Goal: Task Accomplishment & Management: Manage account settings

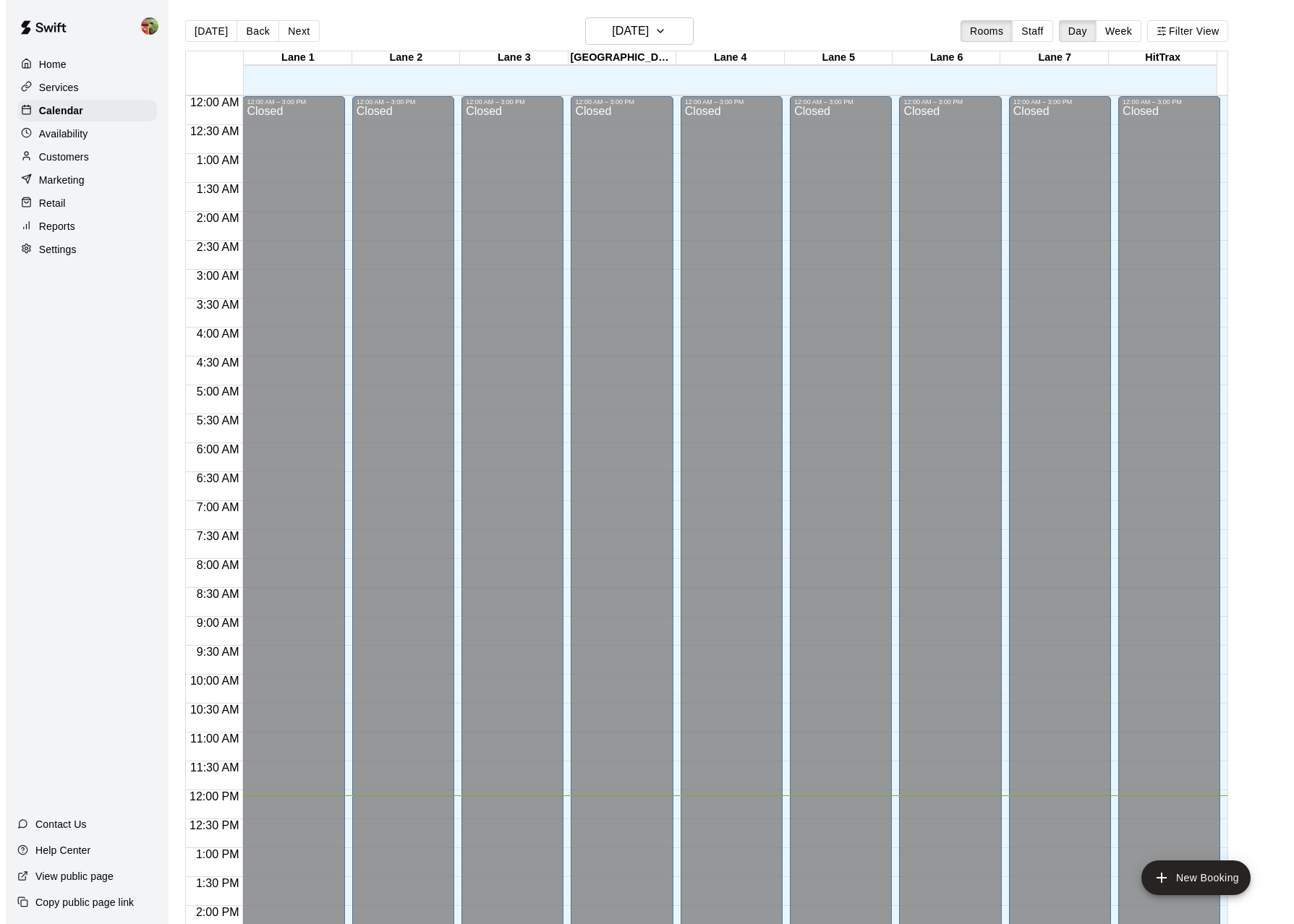
scroll to position [501, 0]
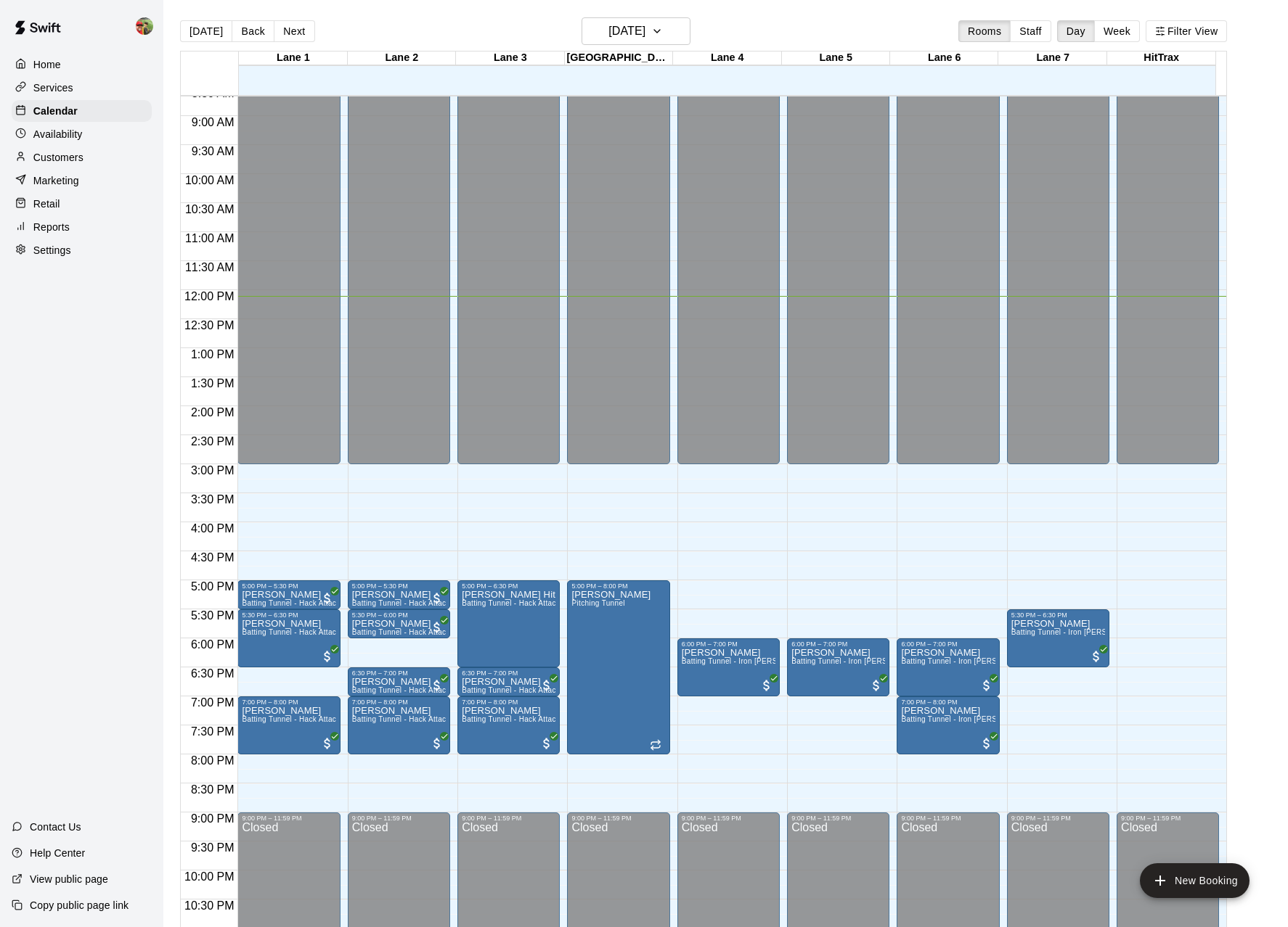
click at [71, 229] on div "Reports" at bounding box center [81, 226] width 140 height 22
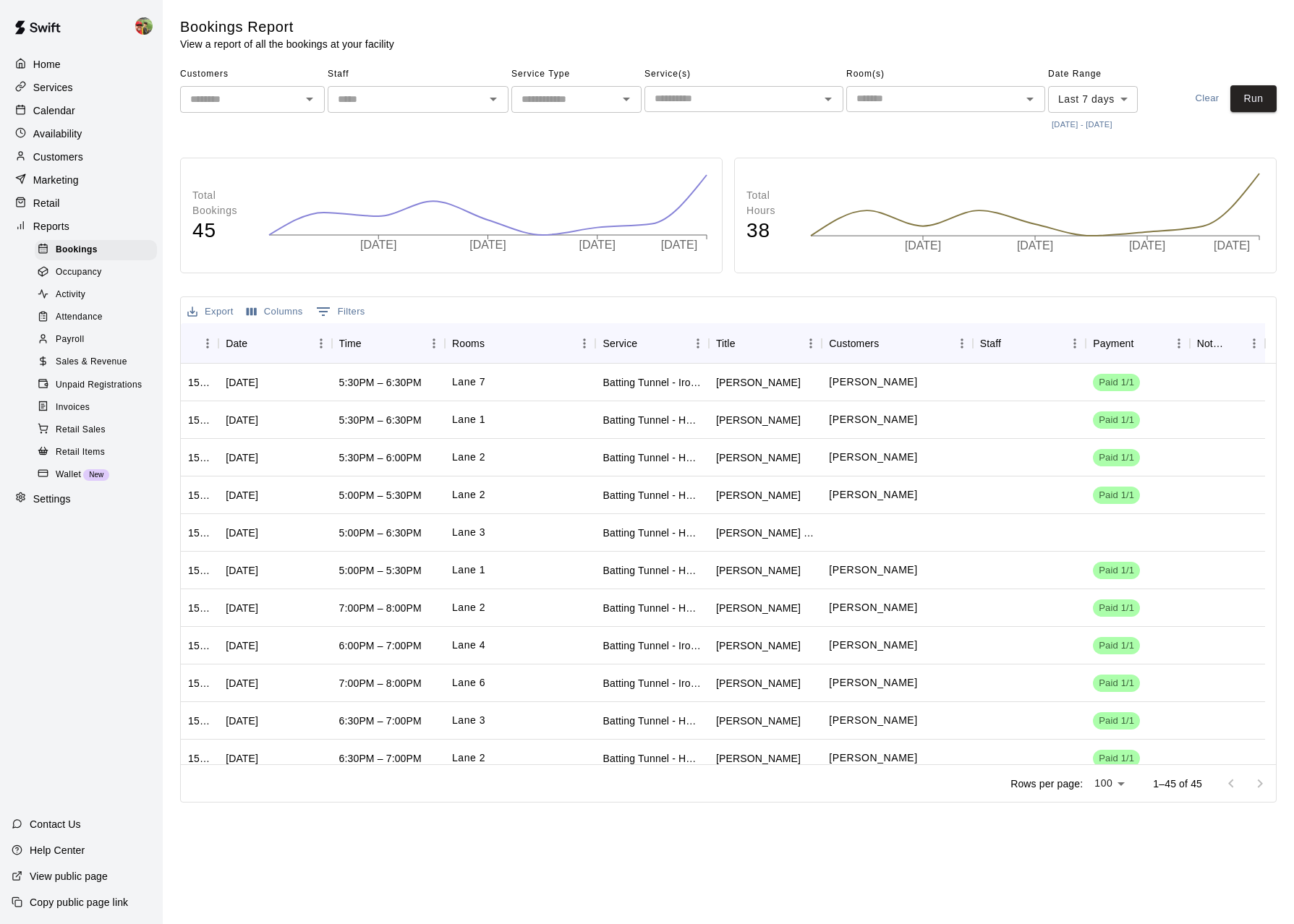
click at [37, 54] on div "Home" at bounding box center [81, 64] width 140 height 22
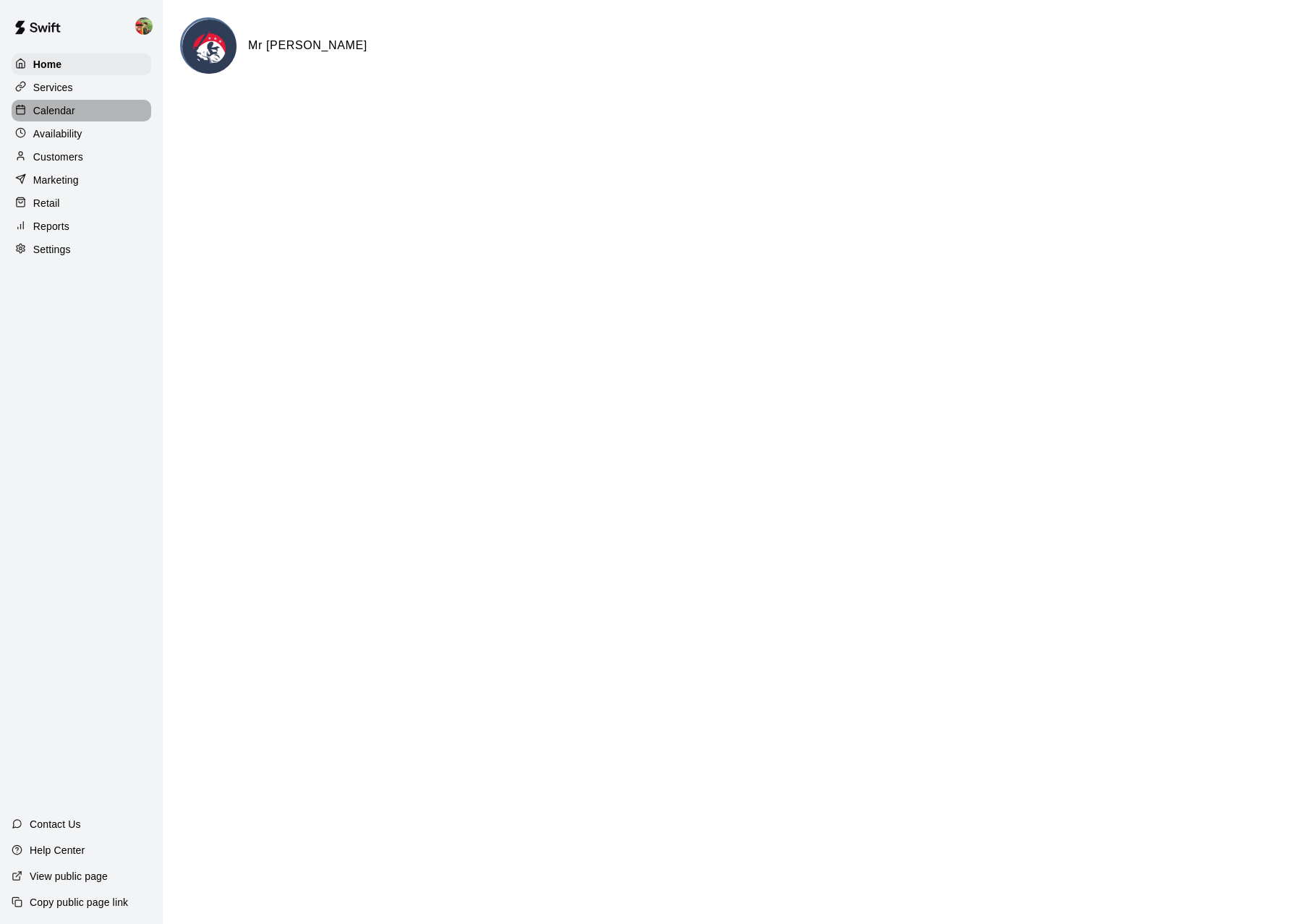
click at [70, 105] on p "Calendar" at bounding box center [54, 110] width 42 height 15
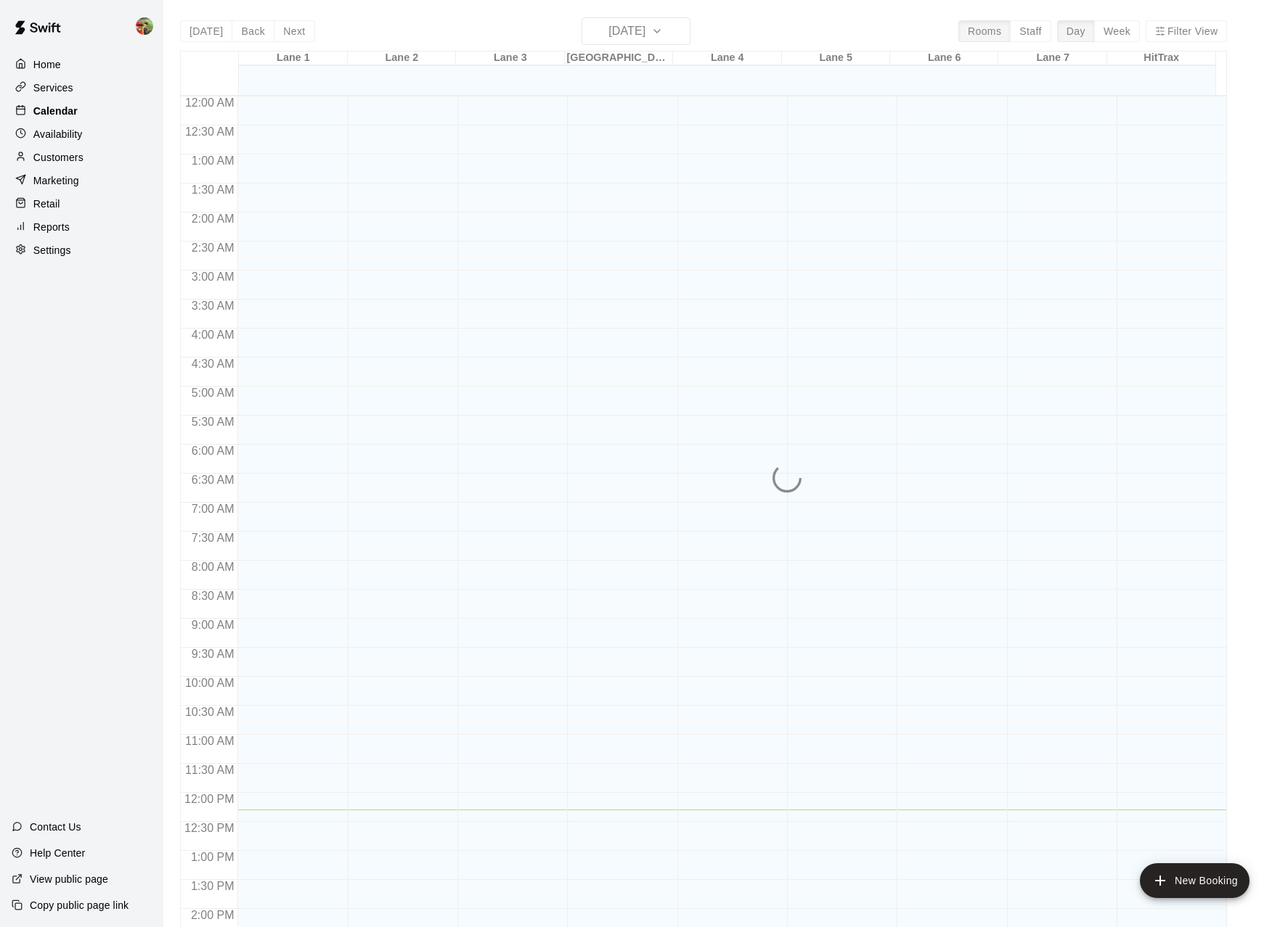
scroll to position [503, 0]
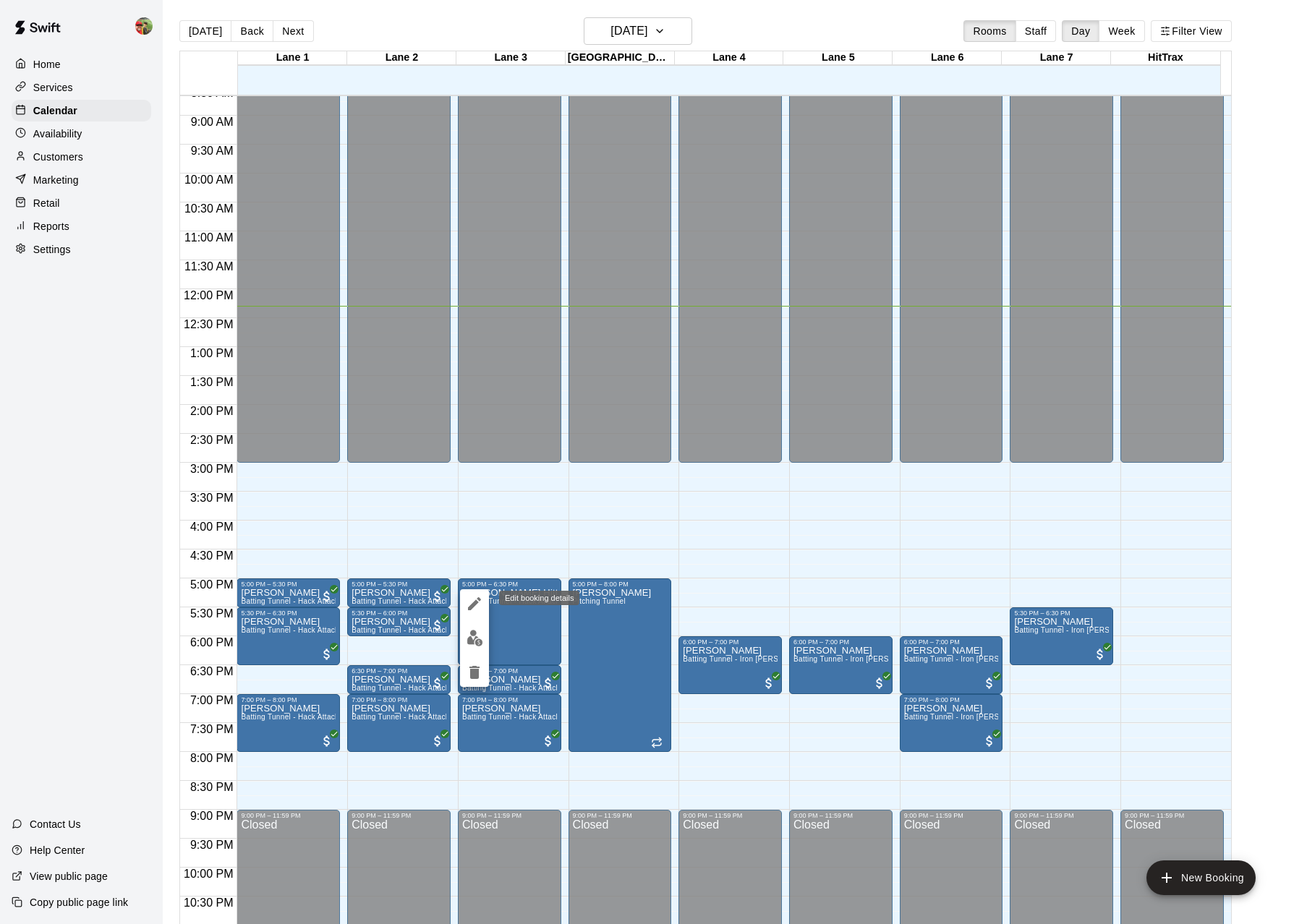
click at [480, 597] on icon "edit" at bounding box center [475, 604] width 17 height 17
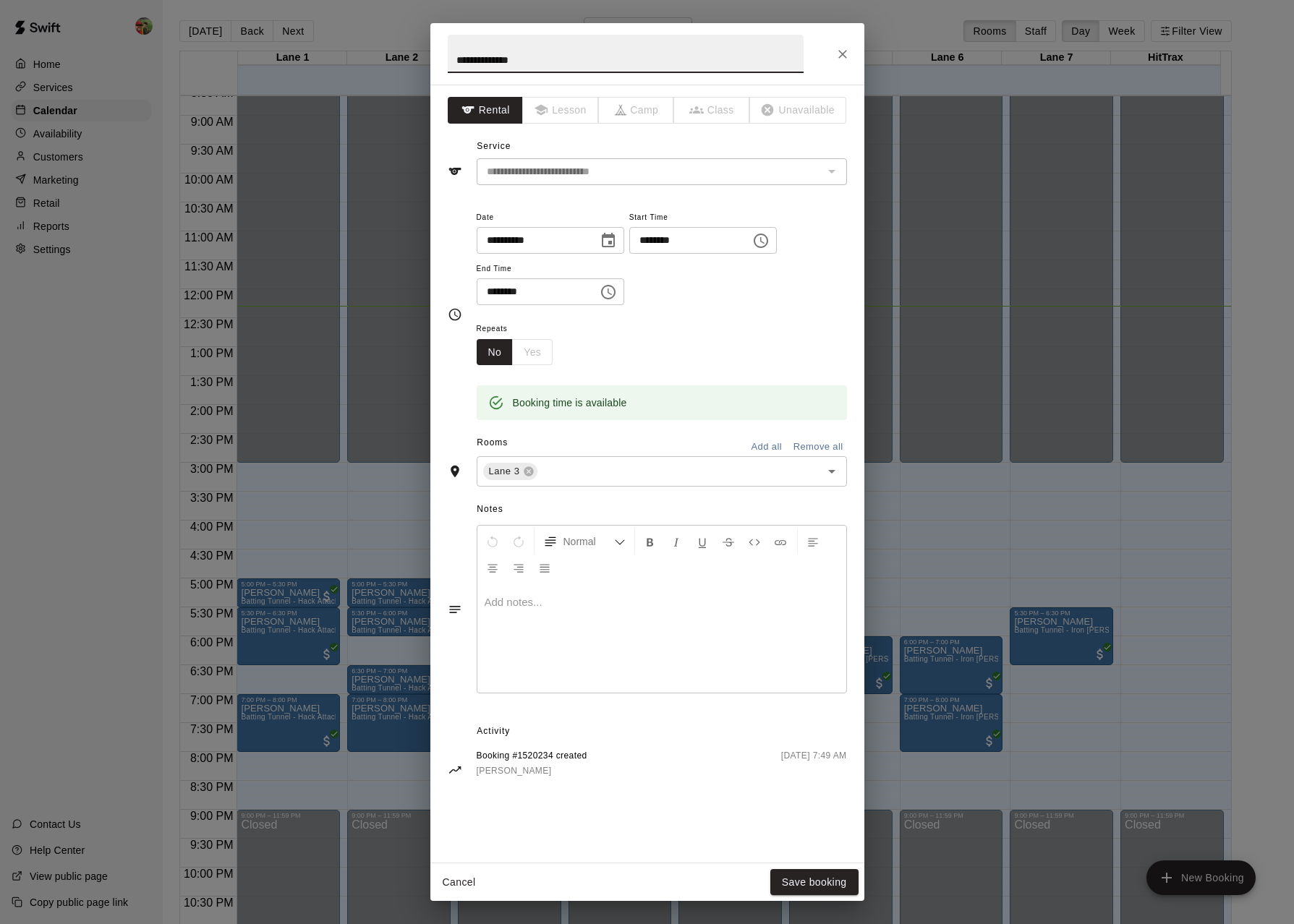
click at [657, 239] on input "********" at bounding box center [685, 240] width 111 height 27
type input "********"
click at [500, 289] on input "********" at bounding box center [532, 292] width 111 height 27
type input "********"
click at [822, 879] on button "Save booking" at bounding box center [815, 882] width 89 height 27
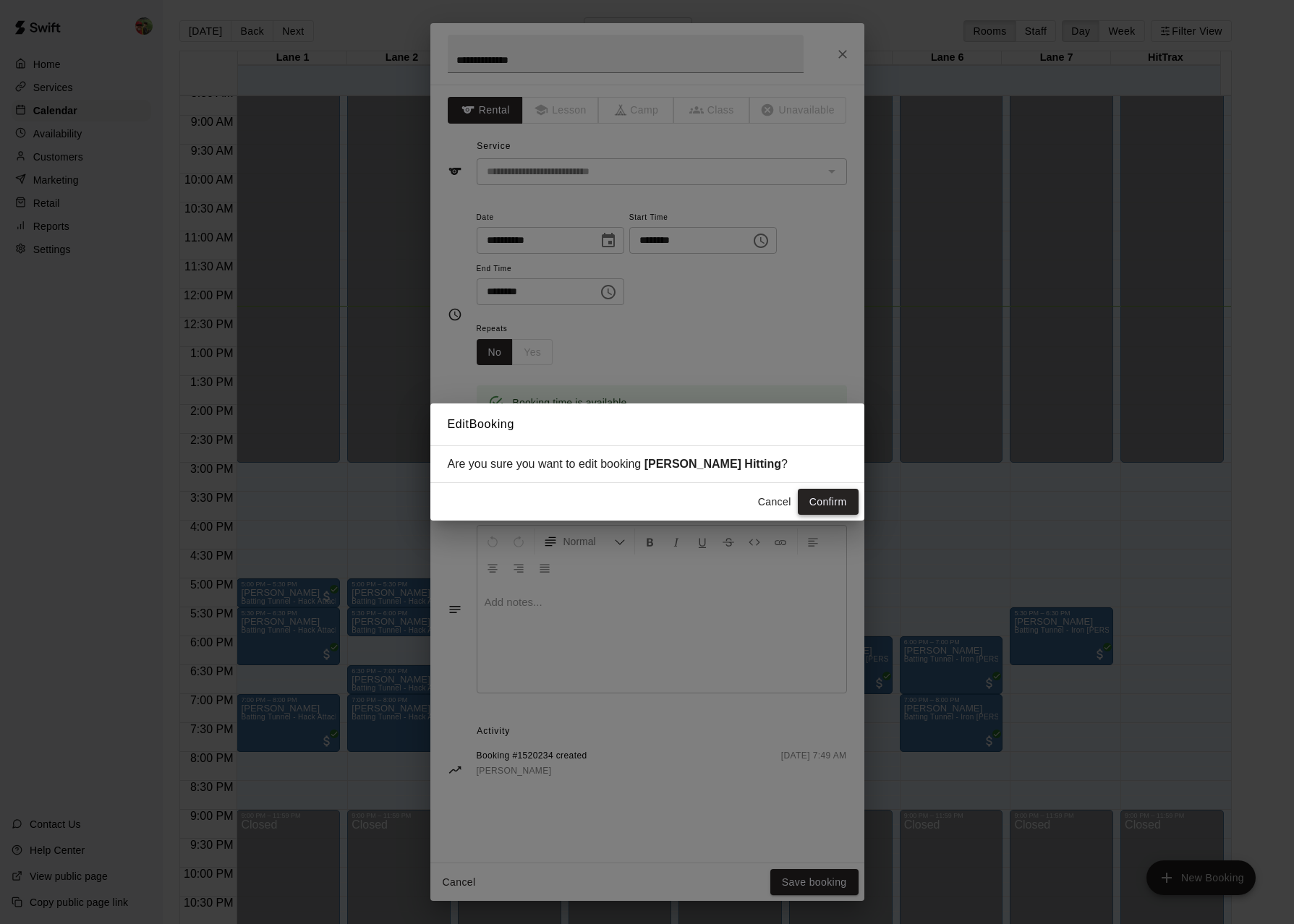
click at [817, 501] on button "Confirm" at bounding box center [828, 501] width 61 height 27
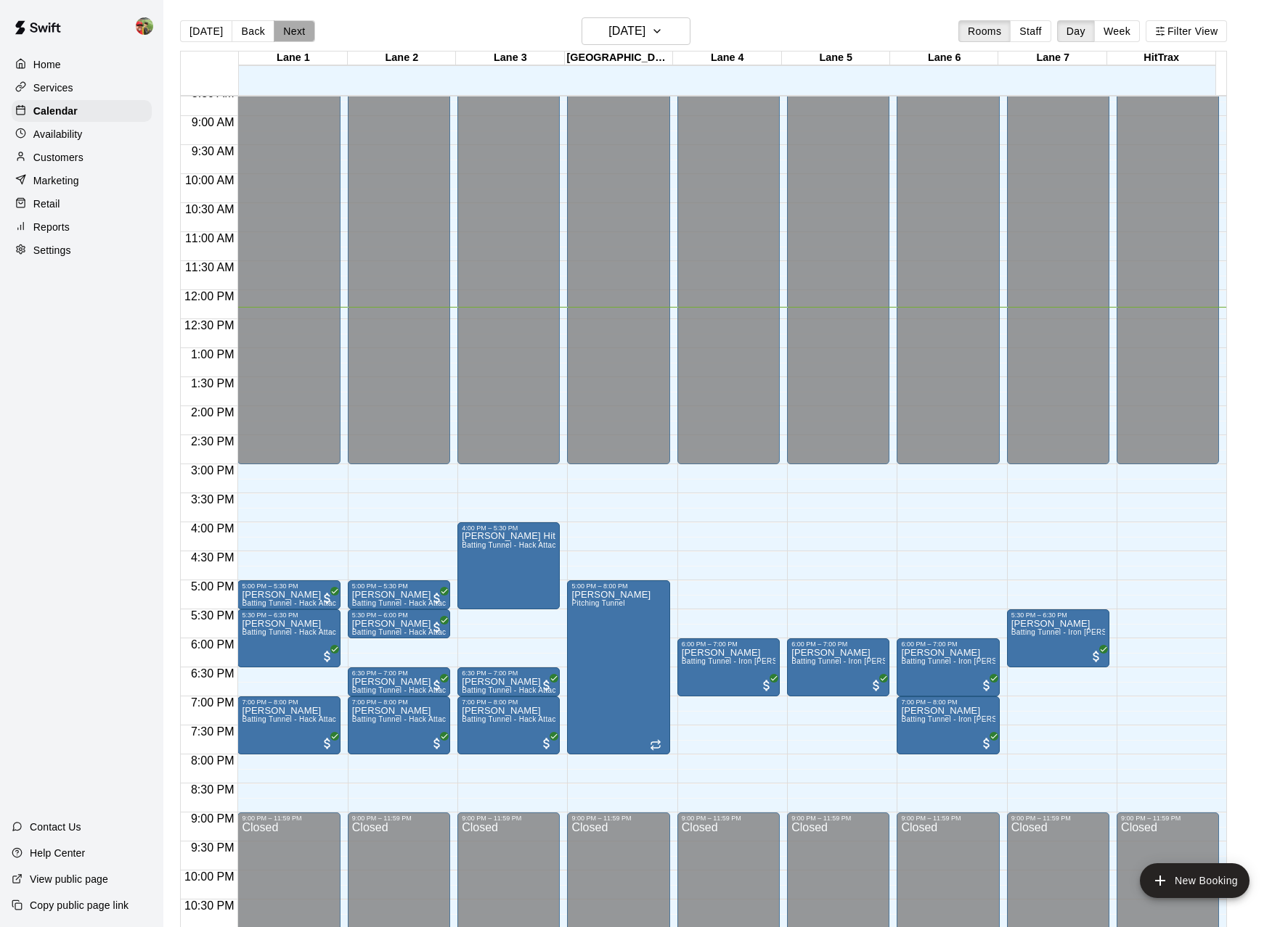
click at [274, 32] on button "Next" at bounding box center [293, 30] width 41 height 22
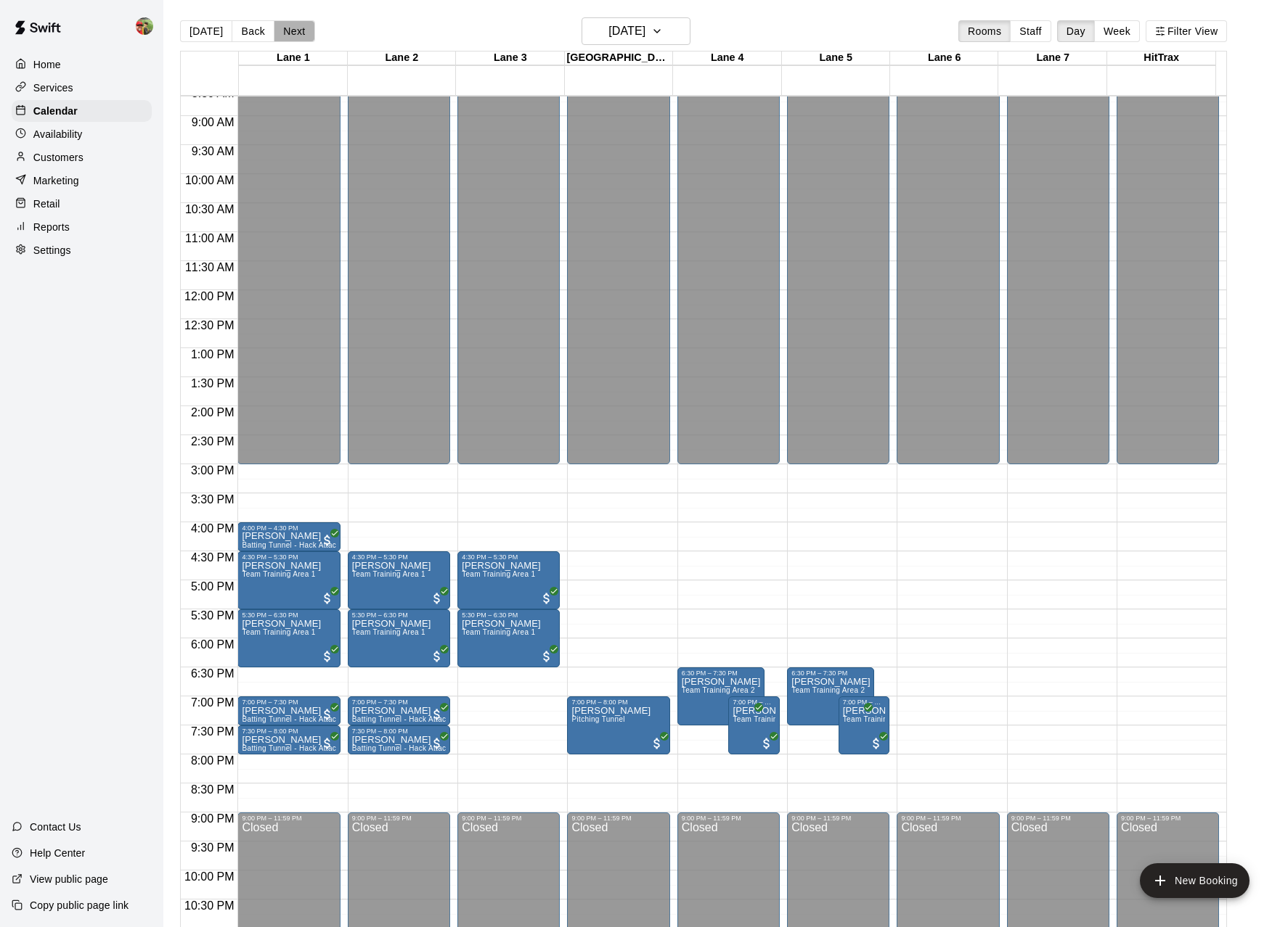
click at [292, 31] on button "Next" at bounding box center [293, 30] width 41 height 22
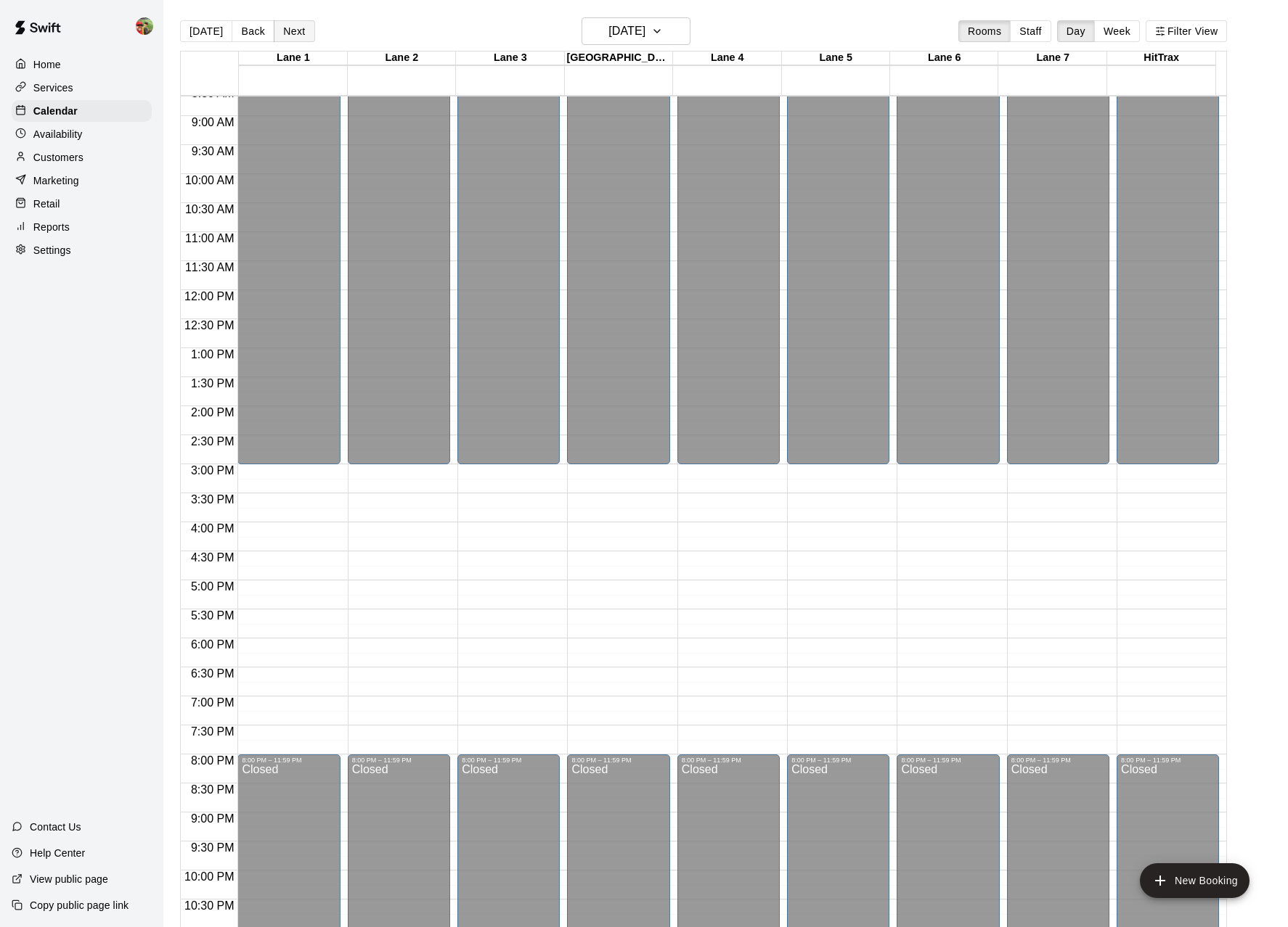
click at [289, 34] on button "Next" at bounding box center [293, 30] width 41 height 22
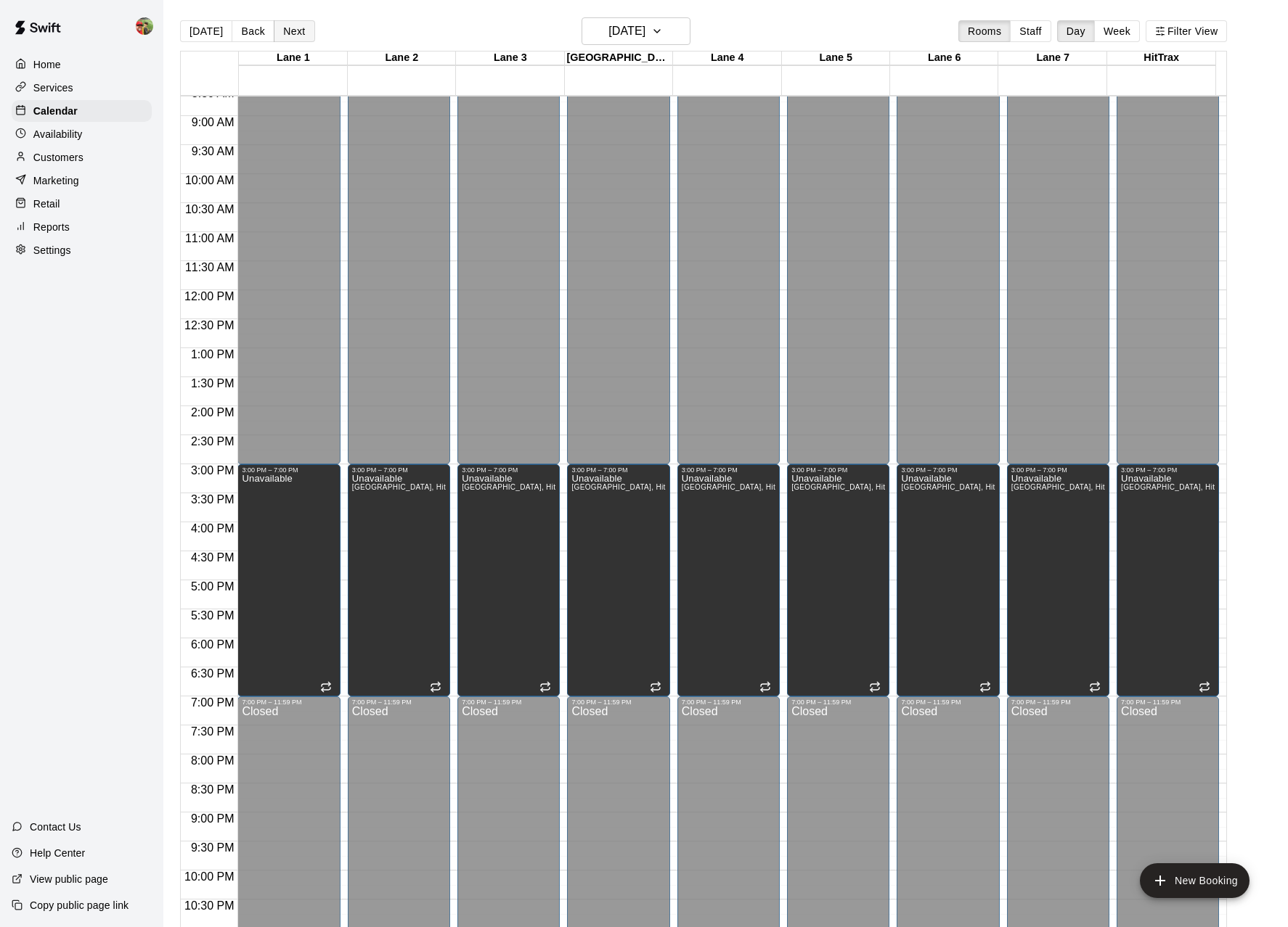
click at [289, 34] on button "Next" at bounding box center [293, 30] width 41 height 22
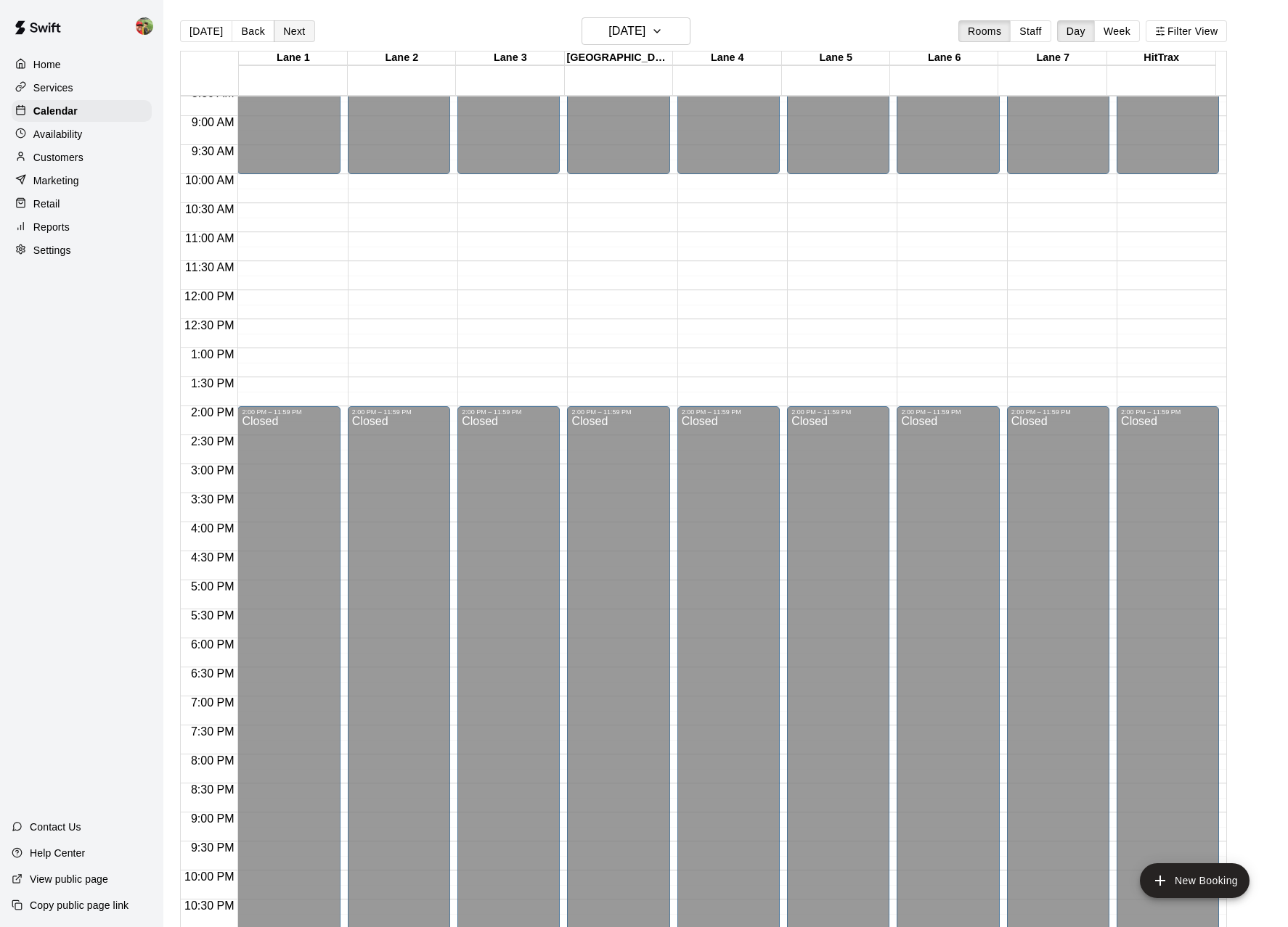
click at [289, 34] on button "Next" at bounding box center [293, 30] width 41 height 22
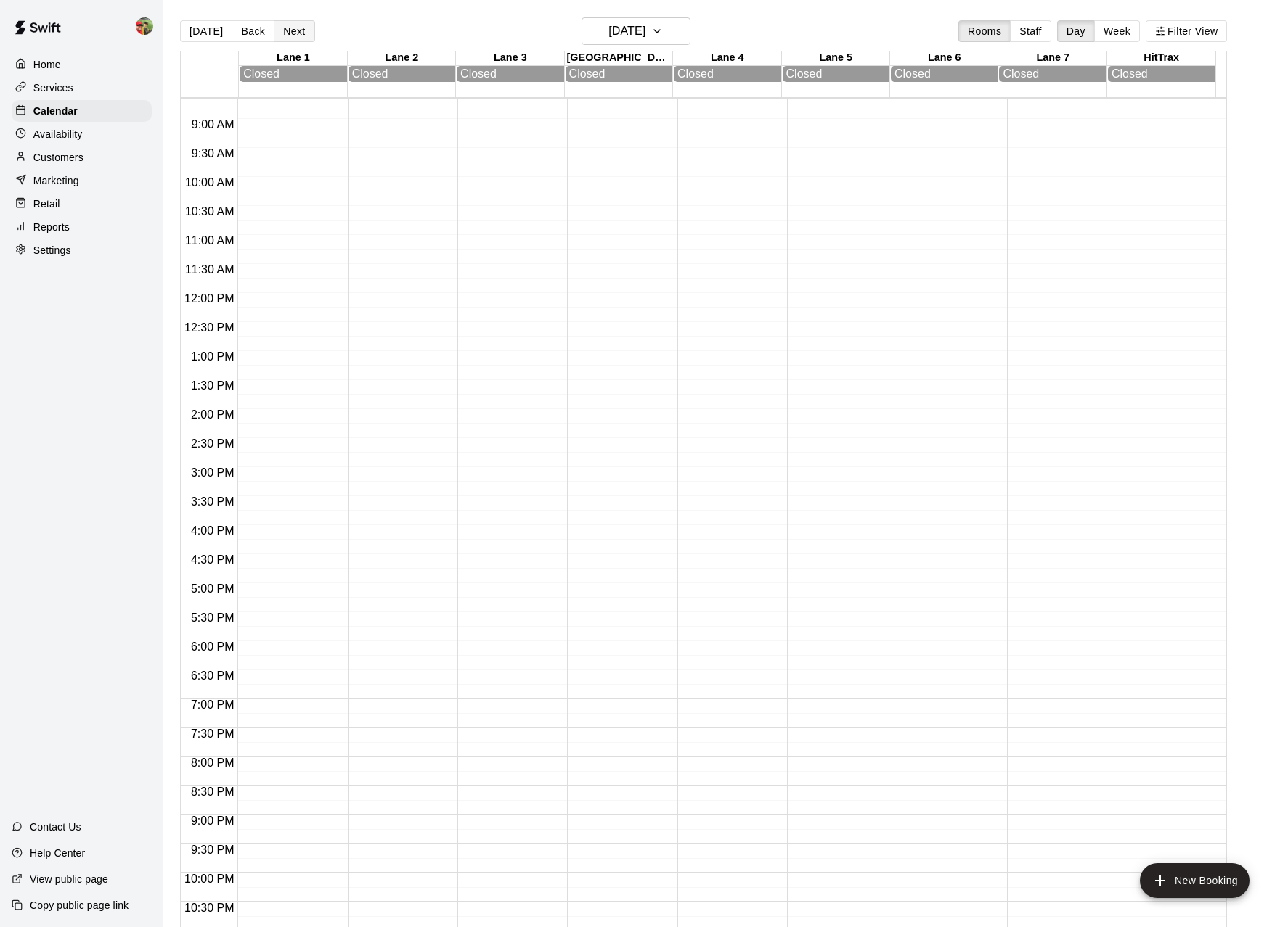
click at [289, 34] on button "Next" at bounding box center [293, 30] width 41 height 22
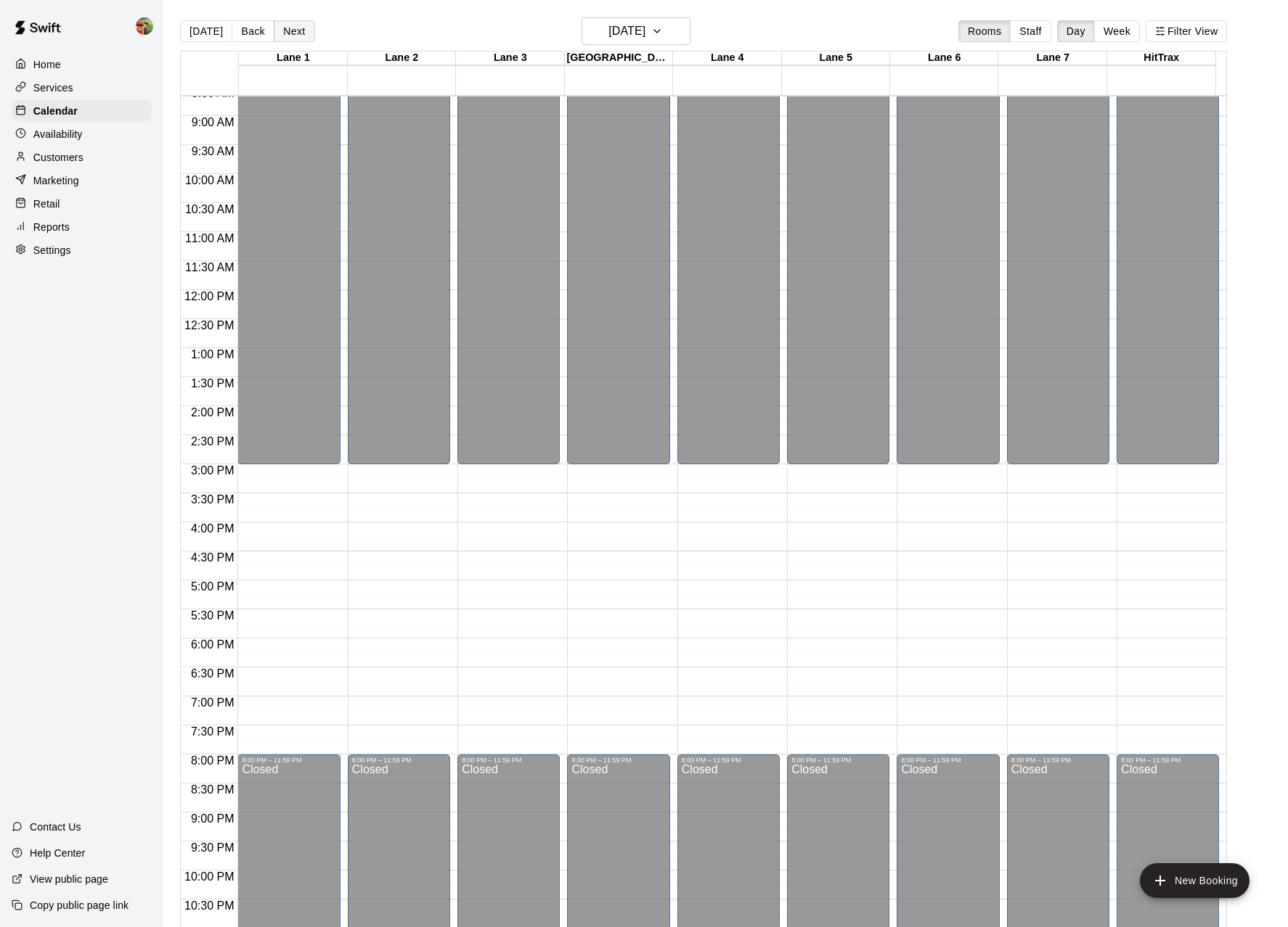
click at [289, 34] on button "Next" at bounding box center [293, 30] width 41 height 22
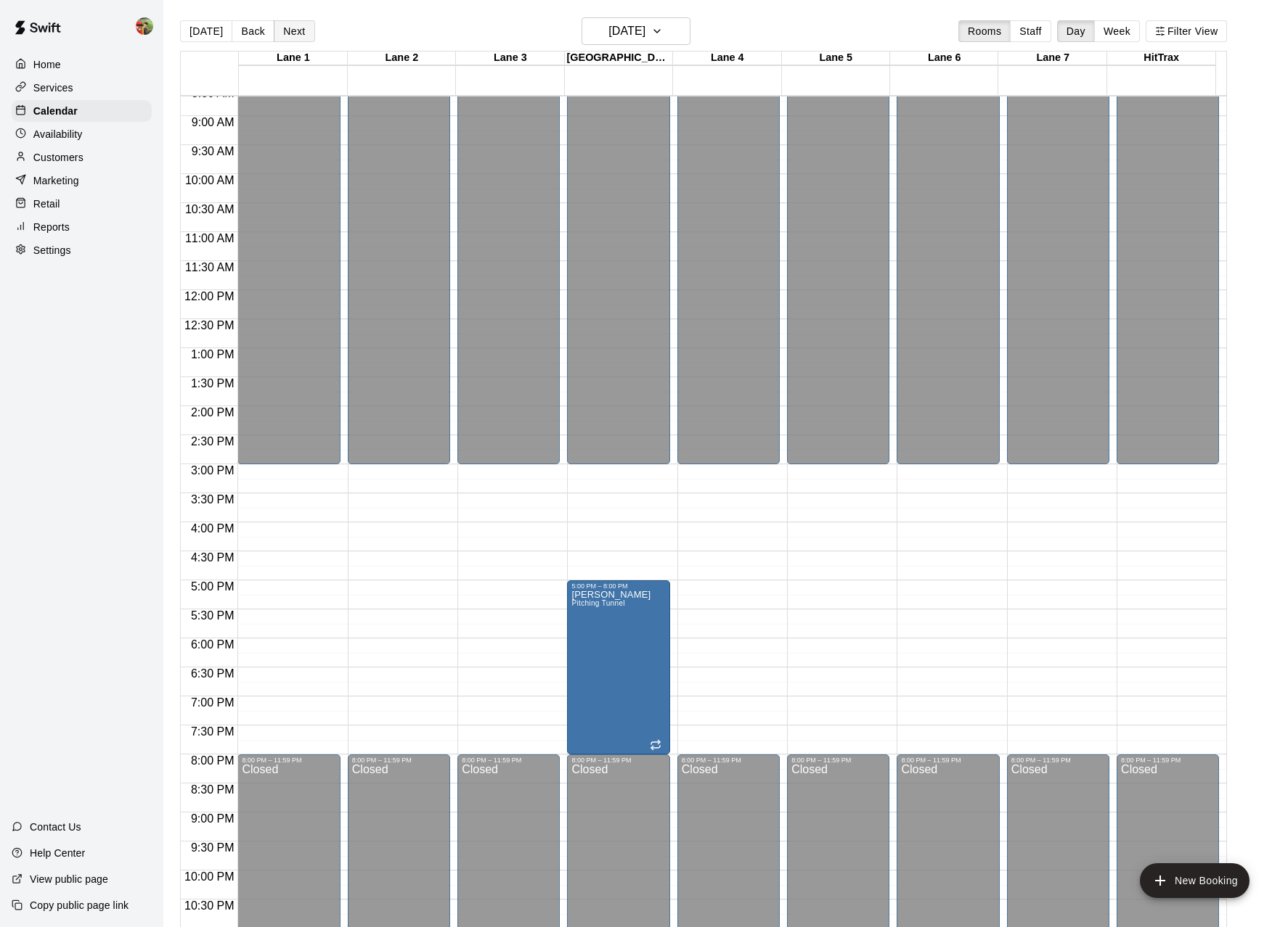
click at [289, 34] on button "Next" at bounding box center [293, 30] width 41 height 22
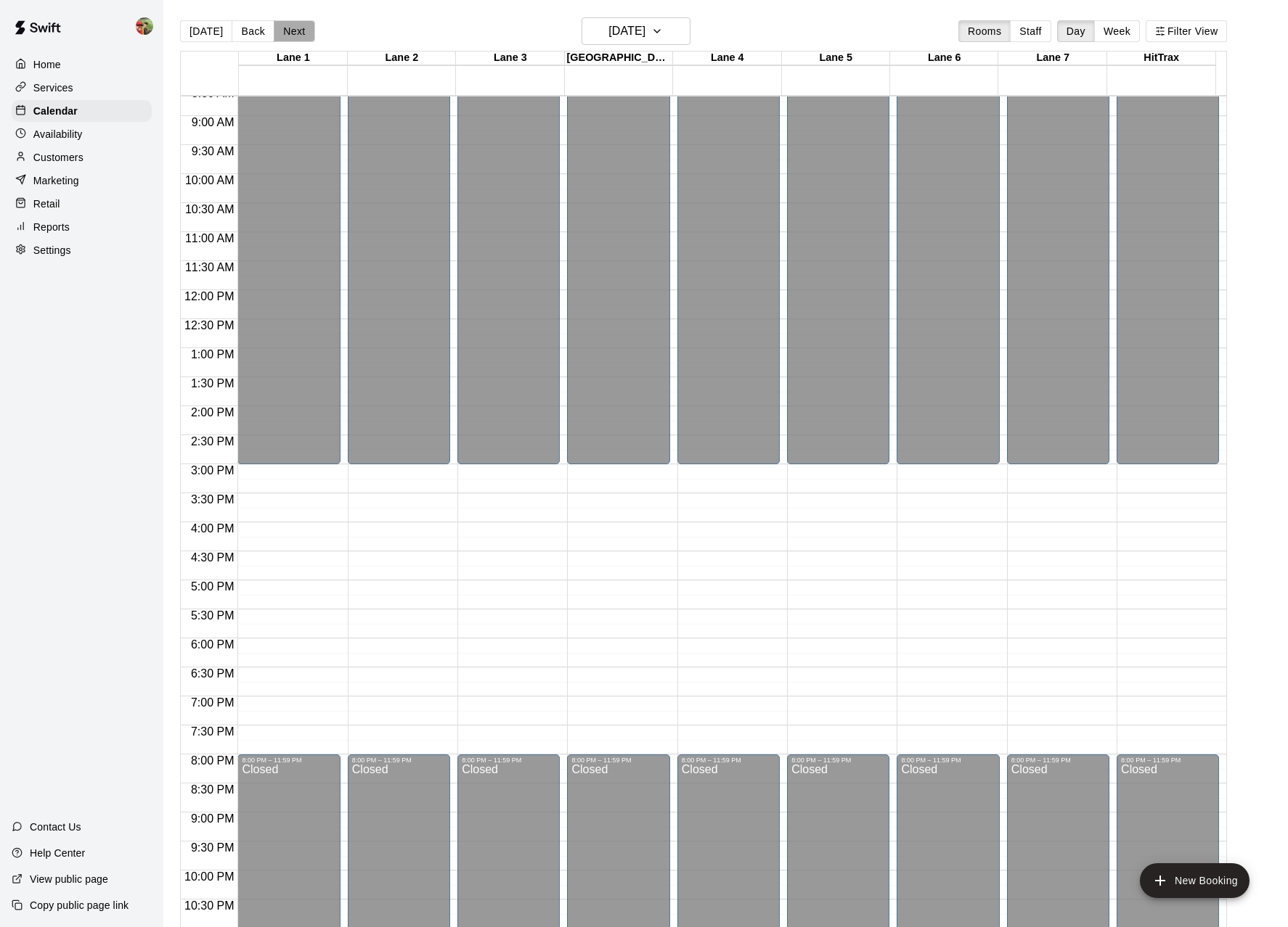
click at [289, 34] on button "Next" at bounding box center [293, 30] width 41 height 22
